Goal: Task Accomplishment & Management: Manage account settings

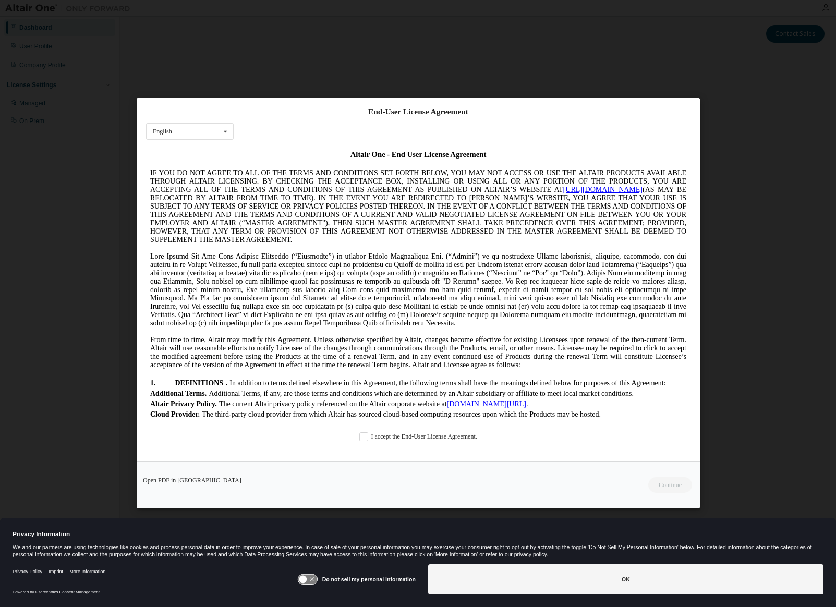
scroll to position [2710, 0]
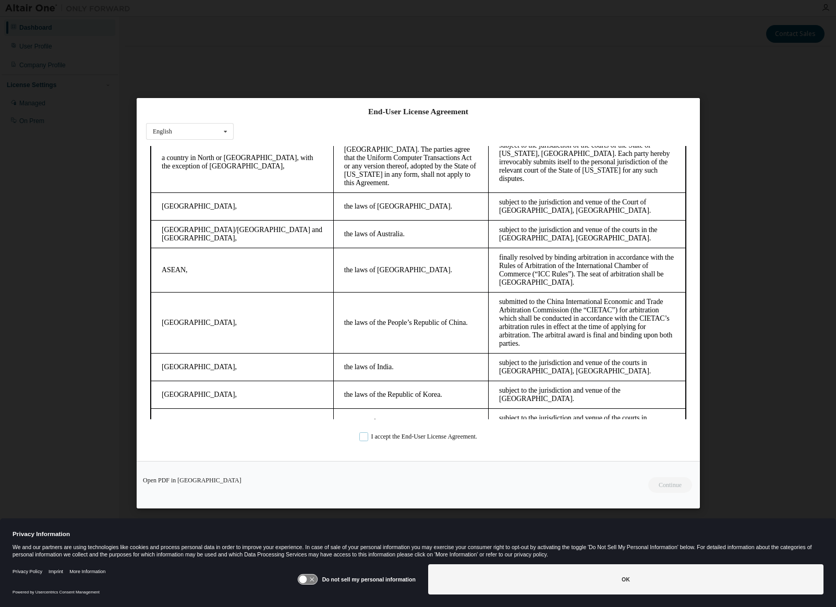
click at [365, 434] on label "I accept the End-User License Agreement." at bounding box center [418, 437] width 118 height 9
click at [671, 488] on button "Continue" at bounding box center [669, 486] width 45 height 16
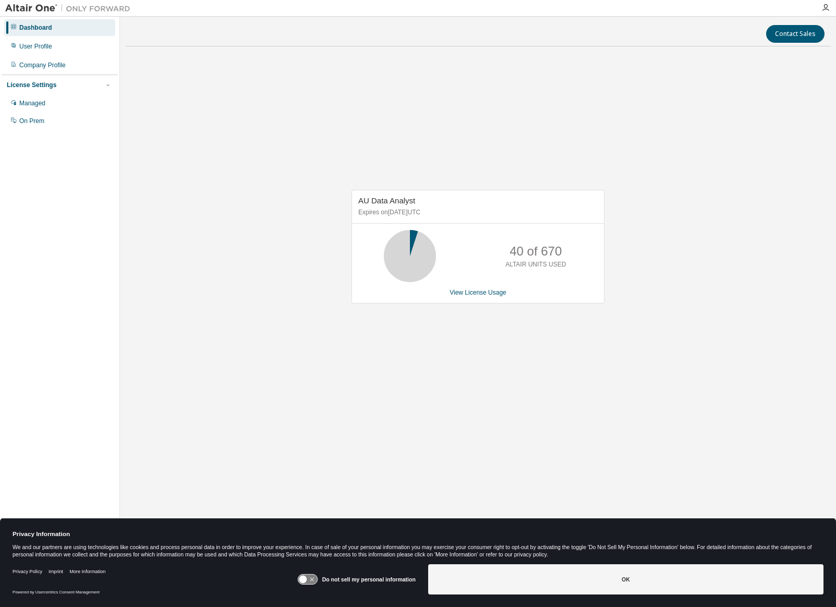
click at [641, 387] on div "AU Data Analyst Expires on October 8, 2025 UTC 40 of 670 ALTAIR UNITS USED View…" at bounding box center [478, 252] width 706 height 395
drag, startPoint x: 735, startPoint y: 269, endPoint x: 605, endPoint y: 263, distance: 129.4
click at [720, 266] on div "AU Data Analyst Expires on October 8, 2025 UTC 40 of 670 ALTAIR UNITS USED View…" at bounding box center [478, 252] width 706 height 395
click at [500, 294] on link "View License Usage" at bounding box center [478, 292] width 57 height 7
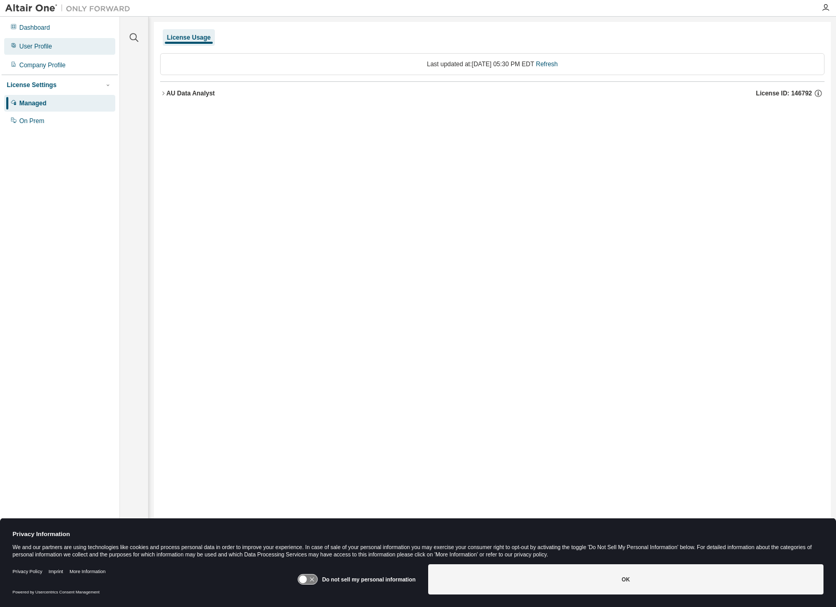
click at [50, 54] on div "User Profile" at bounding box center [59, 46] width 111 height 17
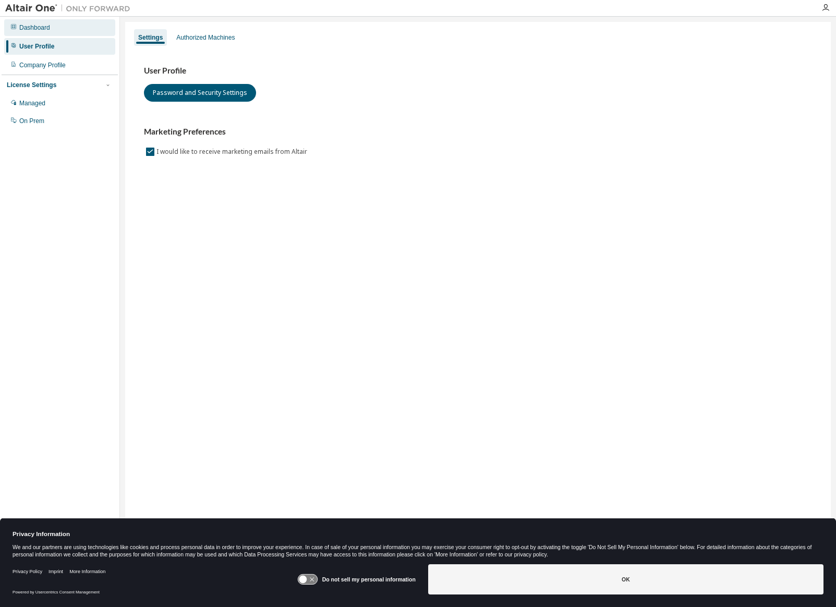
click at [35, 30] on div "Dashboard" at bounding box center [34, 27] width 31 height 8
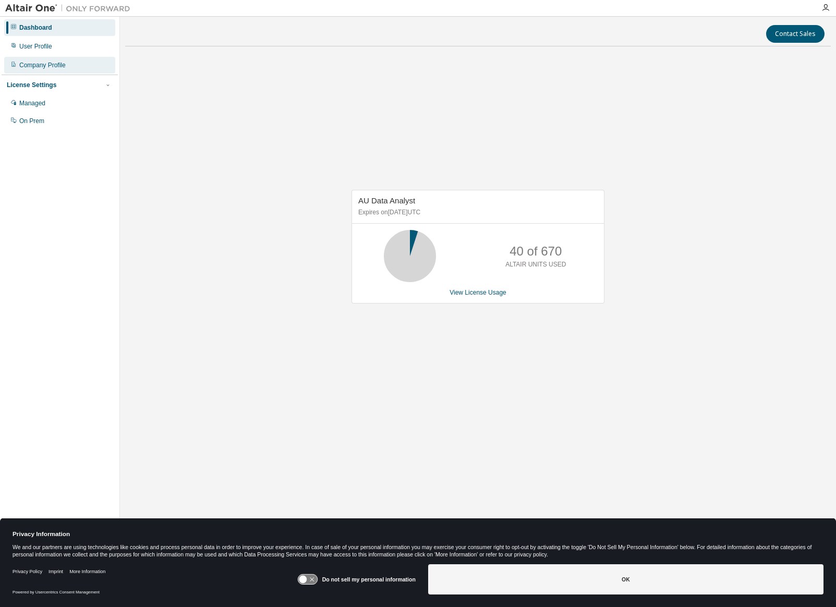
click at [34, 57] on div "Company Profile" at bounding box center [59, 65] width 111 height 17
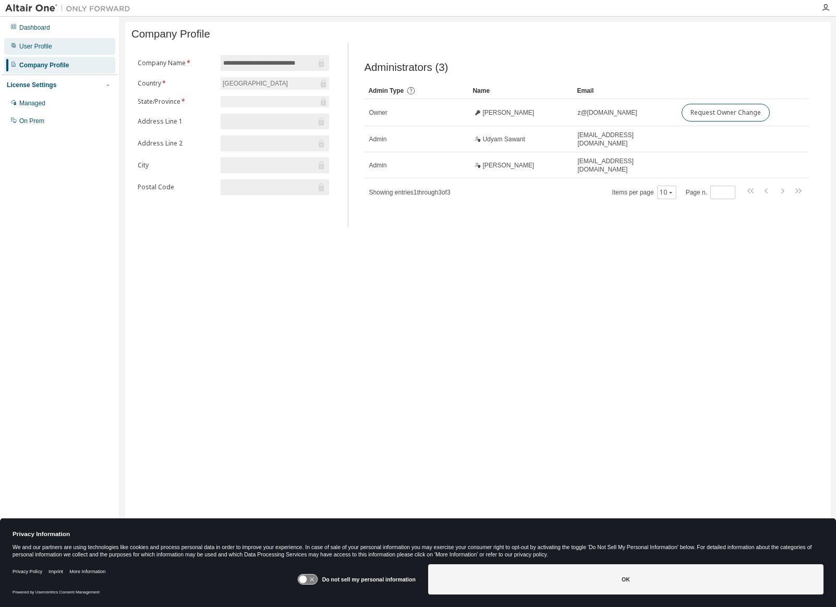
click at [41, 51] on div "User Profile" at bounding box center [59, 46] width 111 height 17
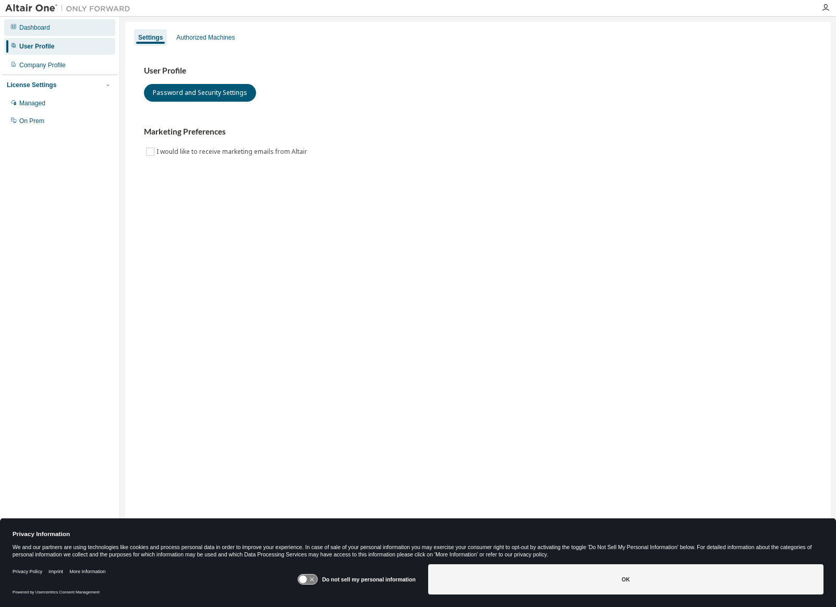
click at [32, 26] on div "Dashboard" at bounding box center [34, 27] width 31 height 8
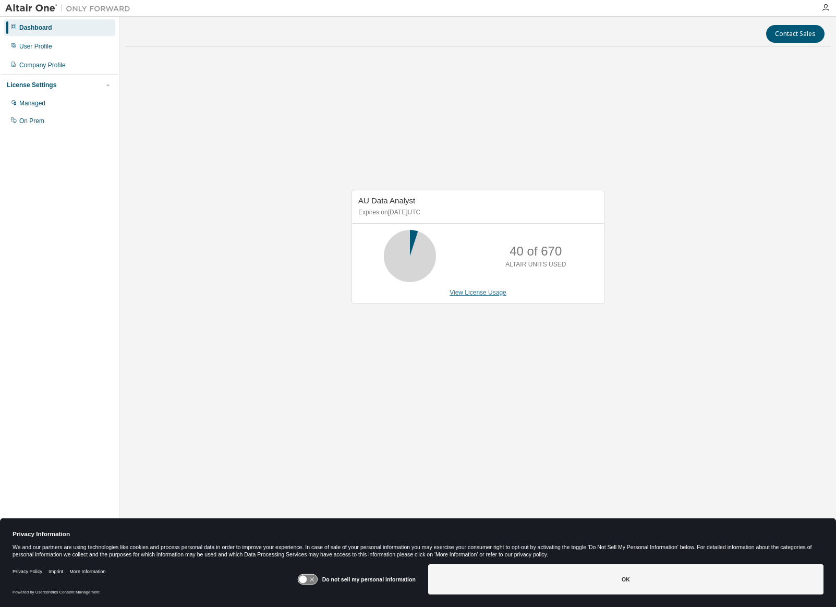
click at [470, 294] on link "View License Usage" at bounding box center [478, 292] width 57 height 7
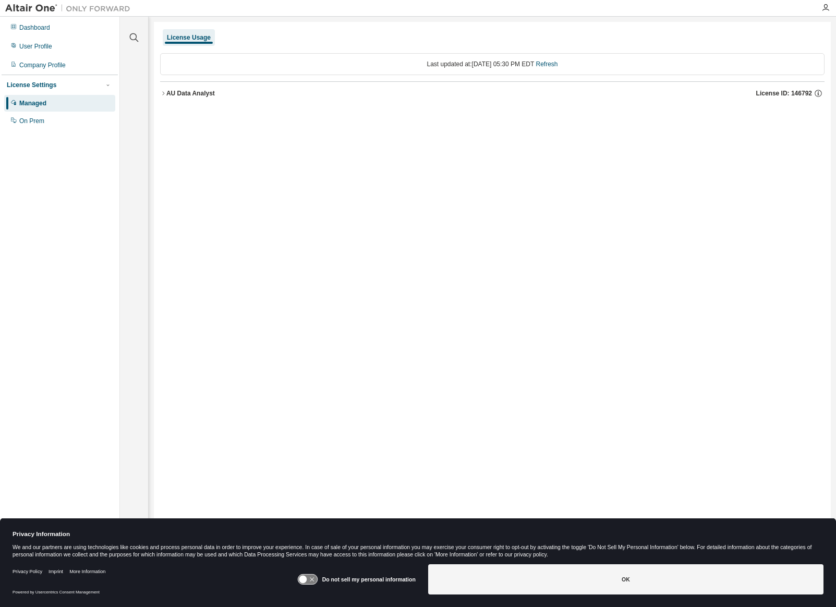
click at [164, 92] on icon "button" at bounding box center [163, 93] width 6 height 6
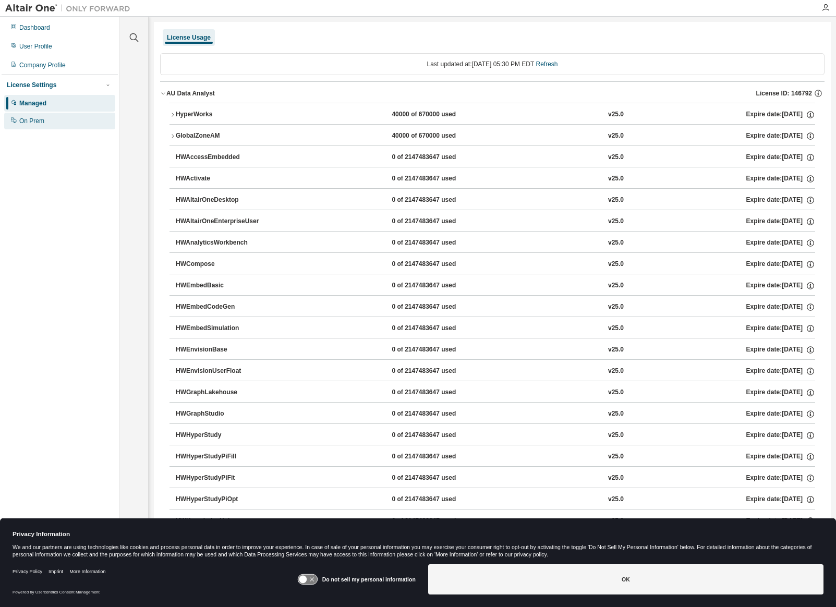
click at [25, 125] on div "On Prem" at bounding box center [31, 121] width 25 height 8
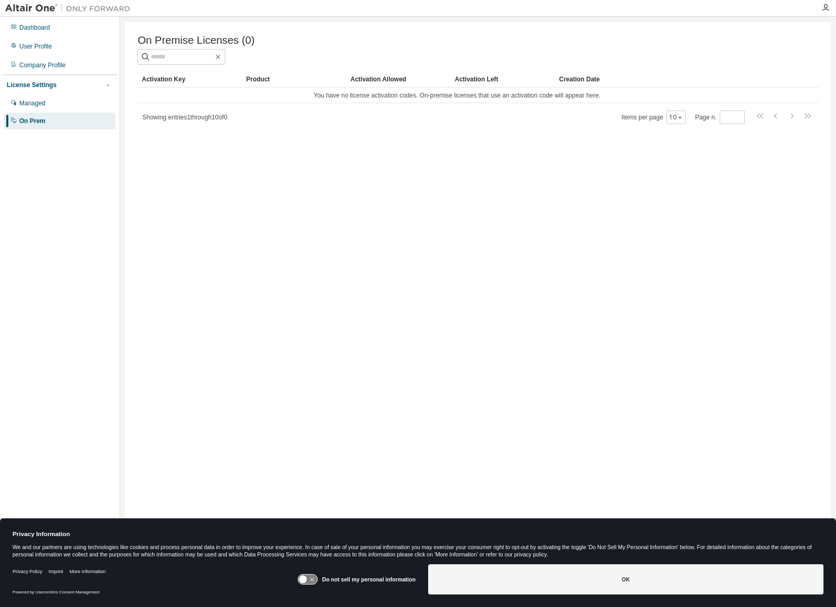
click at [514, 27] on div "On Premise Licenses (0) Clear Load Save Save As Field Operator Value Select fil…" at bounding box center [478, 297] width 706 height 550
